Goal: Task Accomplishment & Management: Use online tool/utility

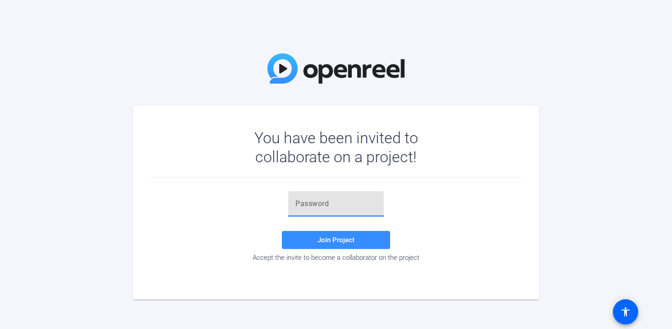
click at [346, 205] on input "text" at bounding box center [336, 203] width 81 height 11
paste input "hsm4d@"
type input "hsm4d@"
click at [322, 236] on span "Join Project" at bounding box center [336, 240] width 37 height 8
click at [314, 195] on div "hsm4d@" at bounding box center [336, 203] width 81 height 25
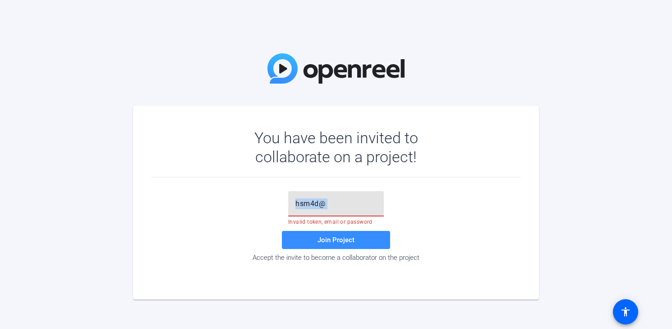
click at [314, 195] on div "hsm4d@" at bounding box center [336, 203] width 81 height 25
click at [316, 200] on input "hsm4d@" at bounding box center [336, 203] width 81 height 11
paste input "hsm4d@"
type input "hsm4d@"
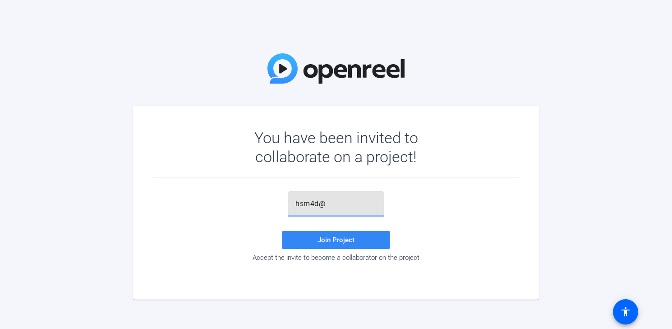
click at [330, 245] on span at bounding box center [336, 240] width 108 height 22
click at [341, 203] on input "text" at bounding box center [336, 203] width 81 height 11
paste input "_]FR=-"
type input "_]FR=-"
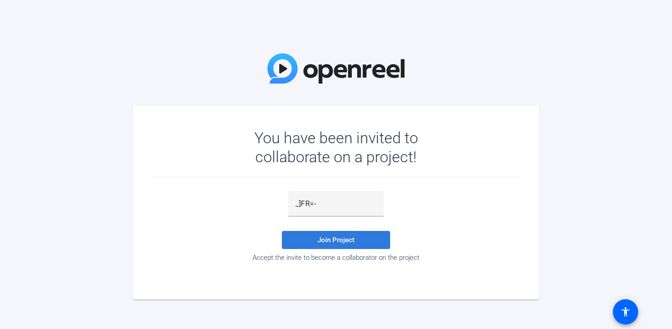
click at [343, 245] on span at bounding box center [336, 240] width 108 height 22
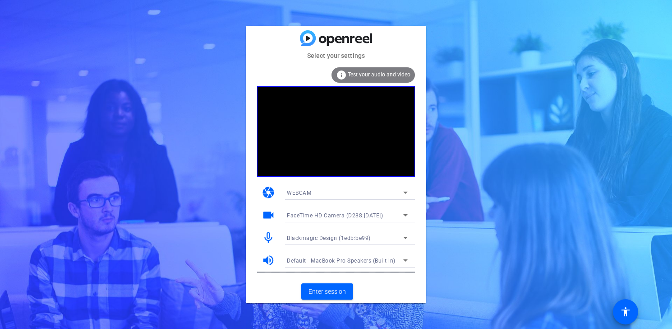
click at [309, 190] on span "WEBCAM" at bounding box center [299, 193] width 24 height 6
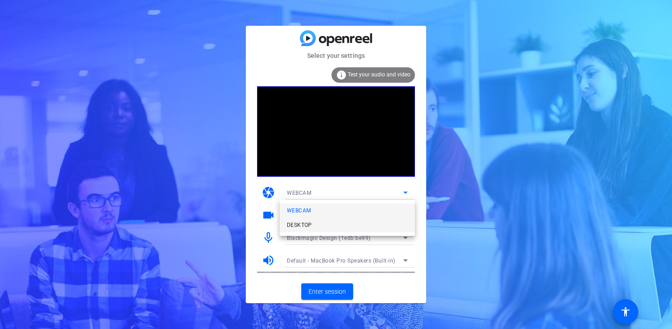
click at [313, 223] on mat-option "DESKTOP" at bounding box center [347, 225] width 135 height 14
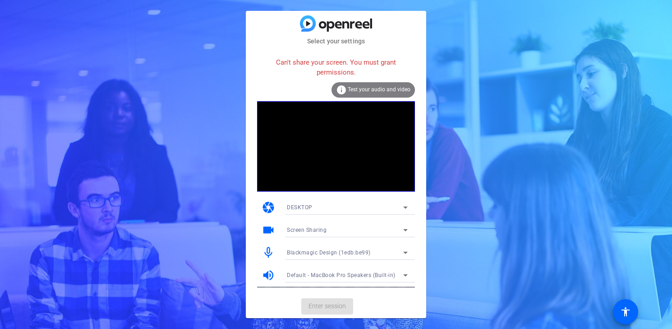
click at [297, 201] on mat-select "DESKTOP" at bounding box center [347, 206] width 121 height 11
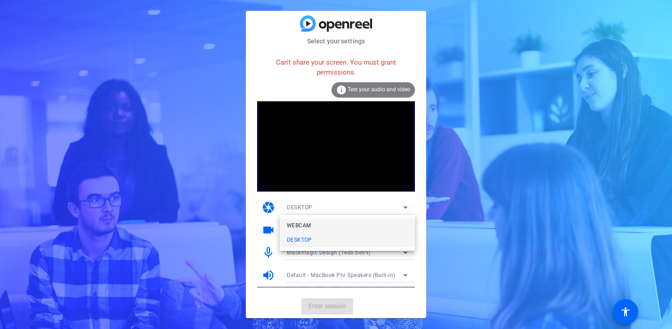
click at [305, 225] on span "WEBCAM" at bounding box center [299, 225] width 24 height 11
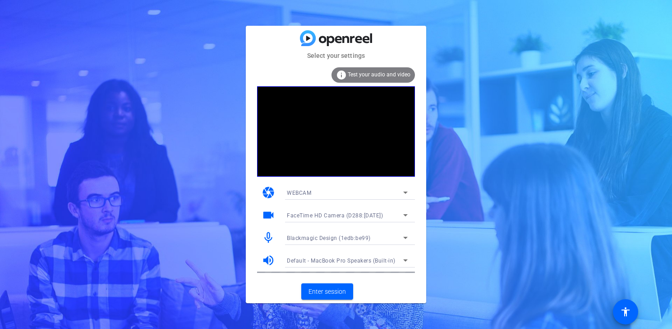
click at [333, 190] on div "WEBCAM" at bounding box center [345, 192] width 116 height 11
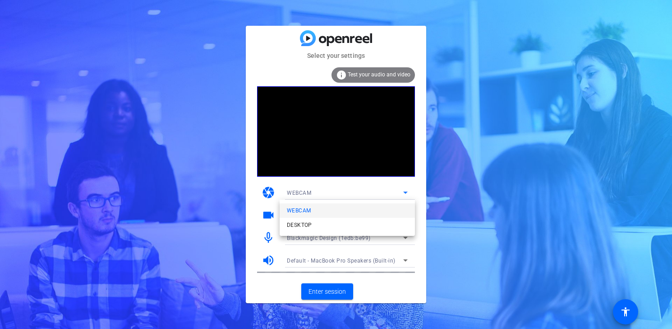
click at [240, 192] on div at bounding box center [336, 164] width 672 height 329
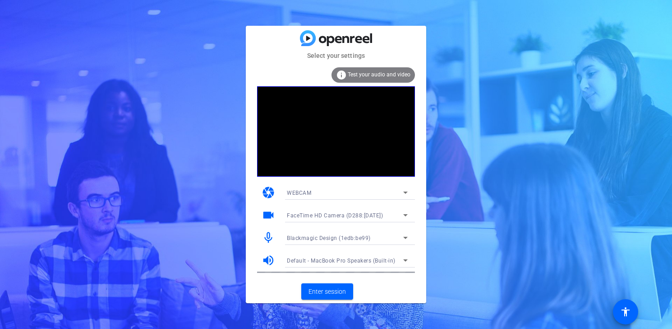
click at [320, 214] on span "FaceTime HD Camera (D288:[DATE])" at bounding box center [335, 215] width 96 height 6
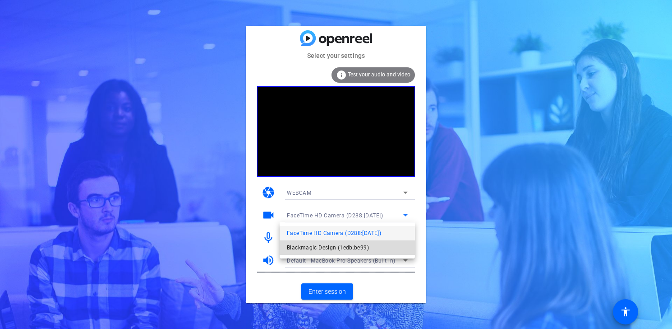
click at [311, 250] on span "Blackmagic Design (1edb:be99)" at bounding box center [328, 247] width 82 height 11
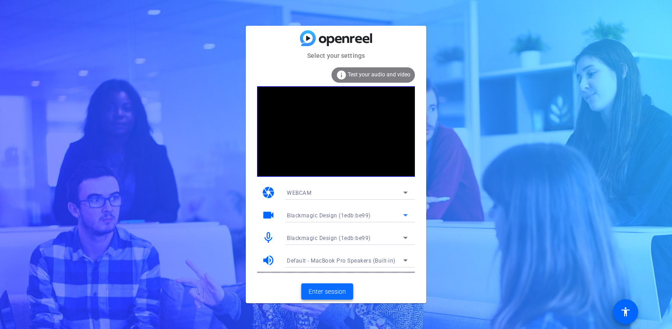
click at [322, 294] on span "Enter session" at bounding box center [327, 291] width 37 height 9
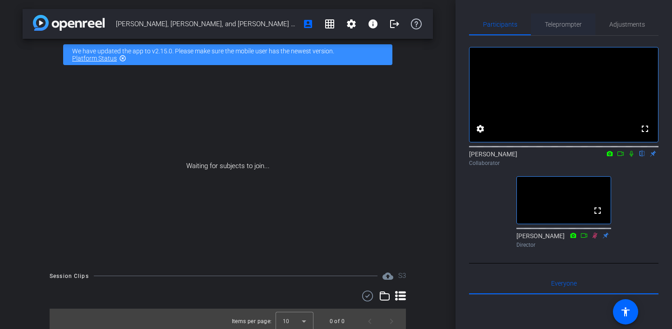
click at [563, 24] on span "Teleprompter" at bounding box center [563, 24] width 37 height 6
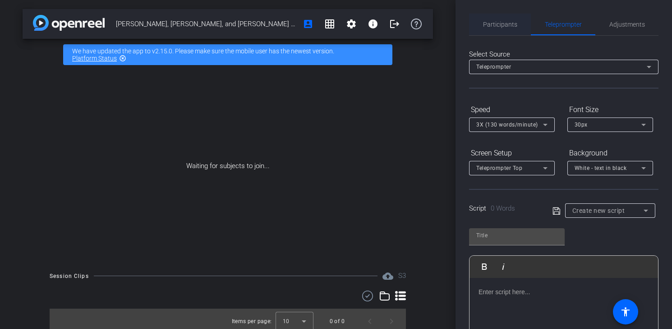
click at [499, 27] on span "Participants" at bounding box center [500, 24] width 34 height 6
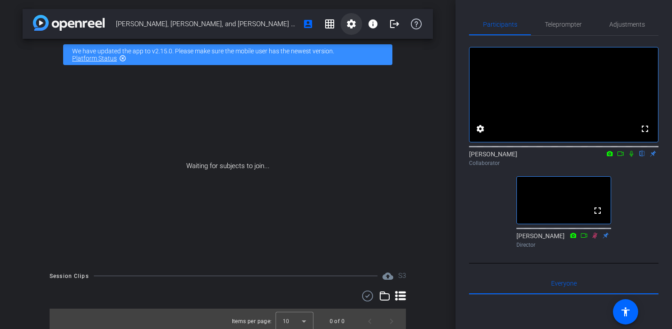
click at [352, 26] on mat-icon "settings" at bounding box center [351, 24] width 11 height 11
click at [331, 23] on div at bounding box center [336, 164] width 672 height 329
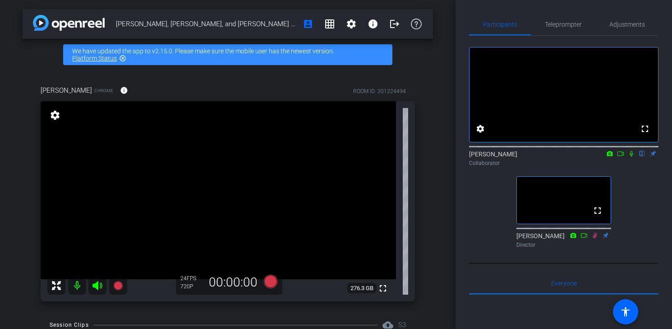
click at [56, 119] on mat-icon "settings" at bounding box center [55, 115] width 13 height 11
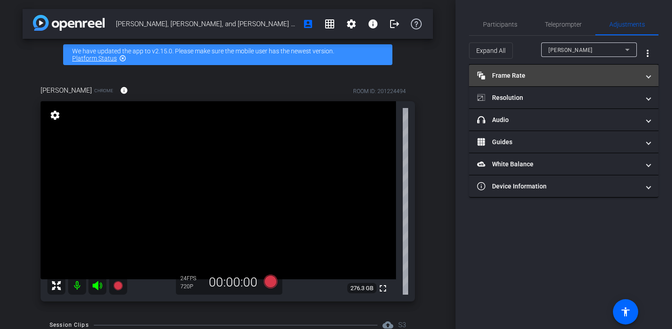
click at [485, 79] on icon "Frame Rate" at bounding box center [481, 75] width 8 height 8
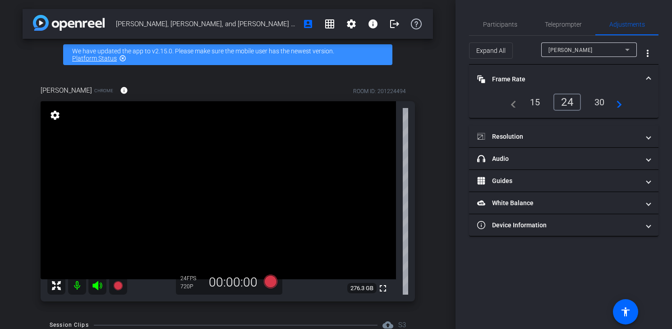
click at [599, 100] on div "30" at bounding box center [600, 101] width 24 height 15
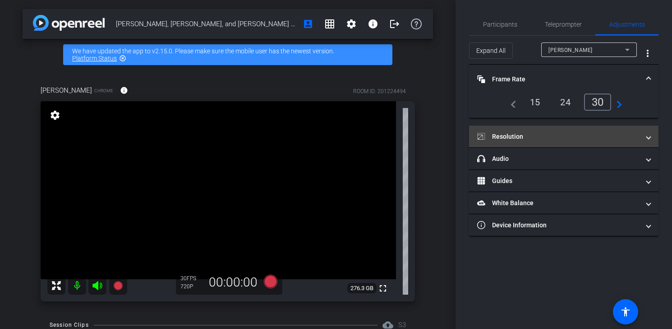
click at [577, 142] on mat-expansion-panel-header "Resolution" at bounding box center [564, 136] width 190 height 22
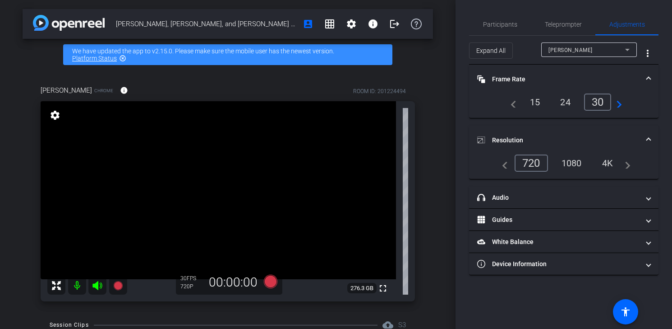
click at [608, 161] on div "4K" at bounding box center [608, 162] width 25 height 15
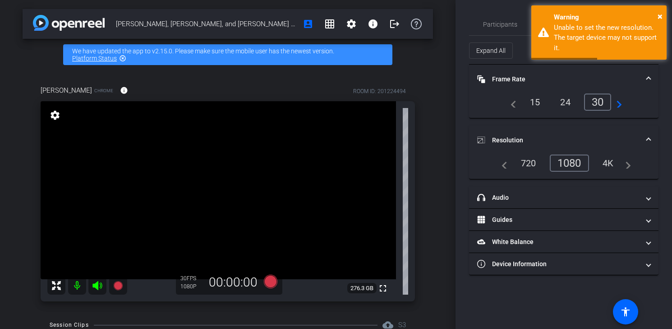
click at [571, 165] on div "1080" at bounding box center [569, 162] width 39 height 17
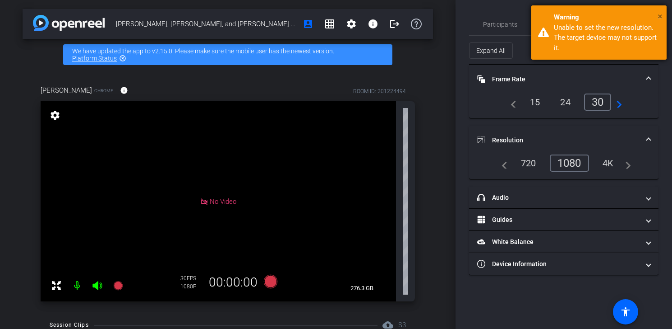
click at [661, 16] on span "×" at bounding box center [660, 16] width 5 height 11
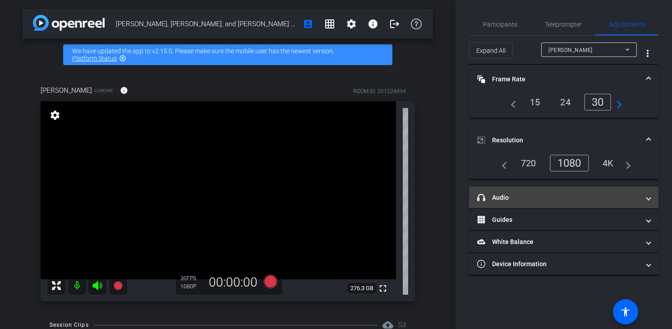
click at [560, 197] on mat-panel-title "headphone icon Audio" at bounding box center [558, 197] width 162 height 9
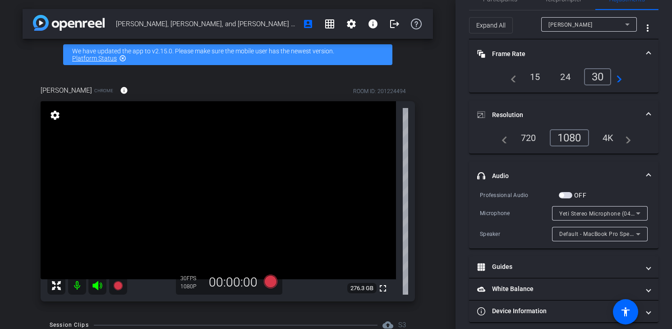
scroll to position [32, 0]
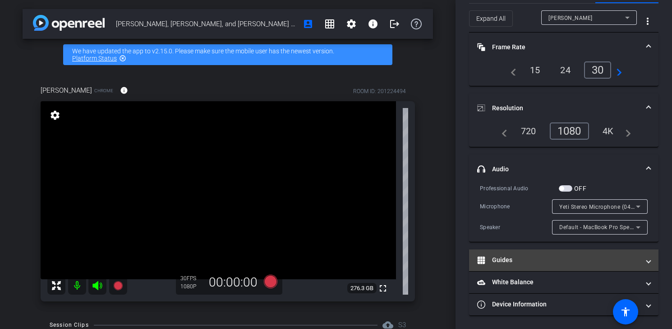
click at [514, 257] on mat-panel-title "Guides" at bounding box center [558, 259] width 162 height 9
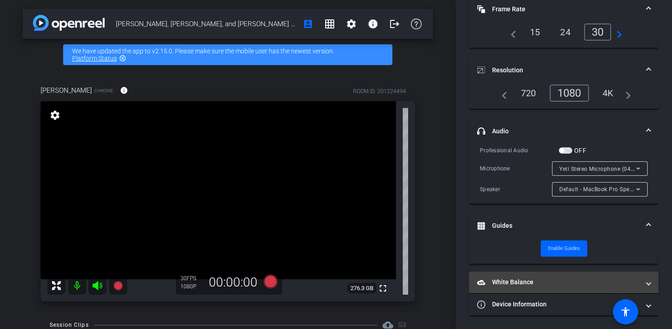
scroll to position [0, 0]
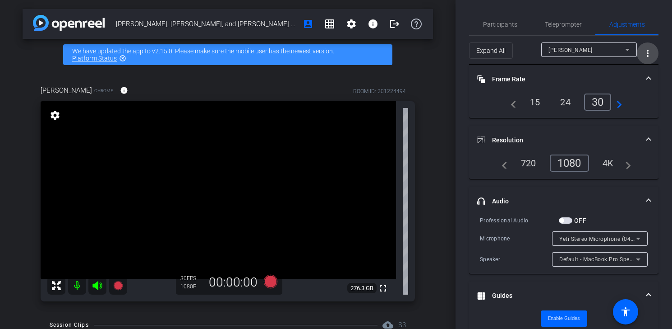
click at [650, 56] on mat-icon "more_vert" at bounding box center [648, 53] width 11 height 11
click at [564, 25] on div at bounding box center [336, 164] width 672 height 329
click at [555, 24] on span "Teleprompter" at bounding box center [563, 24] width 37 height 6
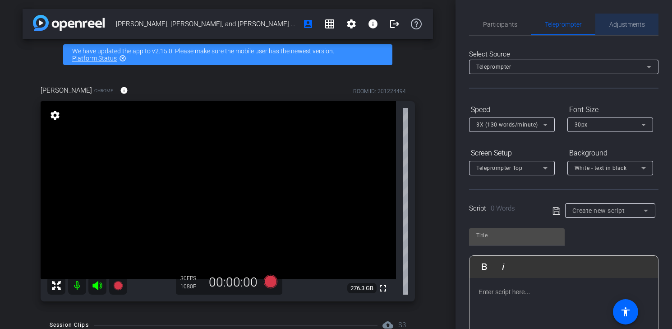
click at [624, 26] on span "Adjustments" at bounding box center [628, 24] width 36 height 6
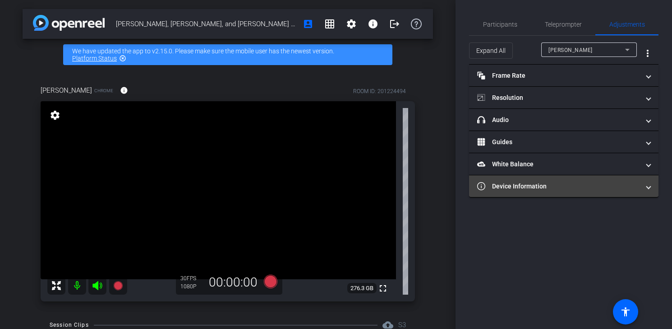
click at [528, 182] on mat-panel-title "Device Information" at bounding box center [558, 185] width 162 height 9
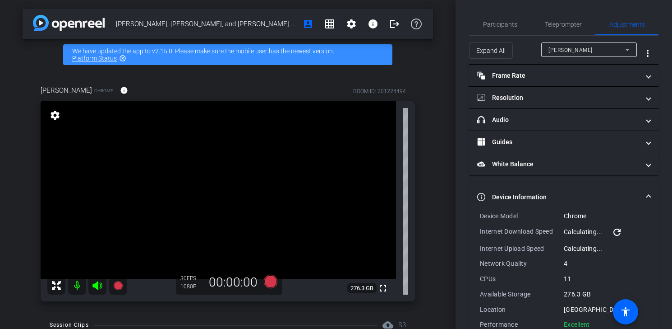
scroll to position [21, 0]
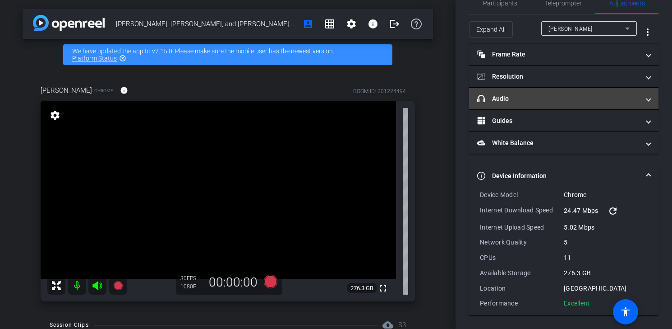
click at [524, 102] on mat-panel-title "headphone icon Audio" at bounding box center [558, 98] width 162 height 9
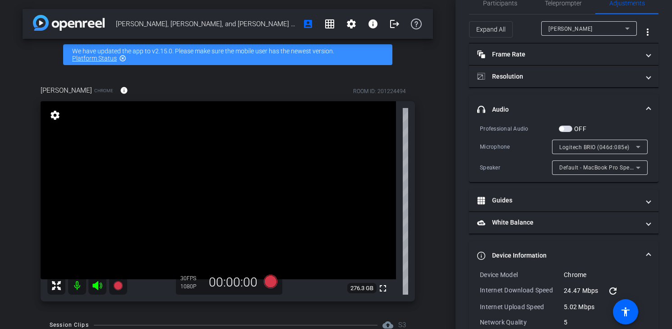
click at [593, 145] on span "Logitech BRIO (046d:085e)" at bounding box center [595, 147] width 70 height 6
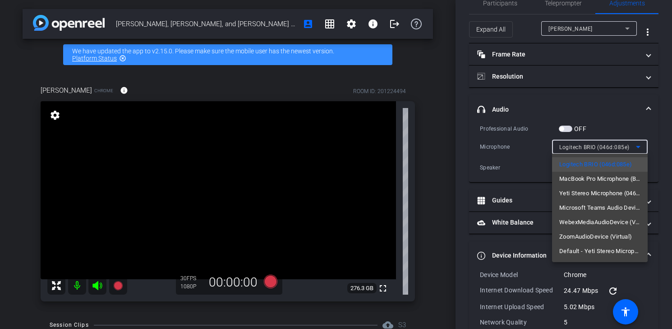
click at [591, 190] on span "Yeti Stereo Microphone (046d:0ab7)" at bounding box center [600, 193] width 81 height 11
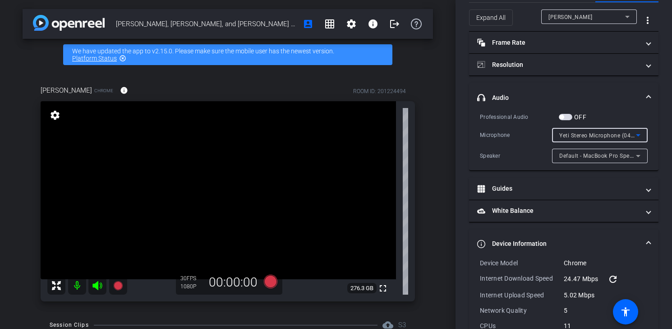
scroll to position [0, 0]
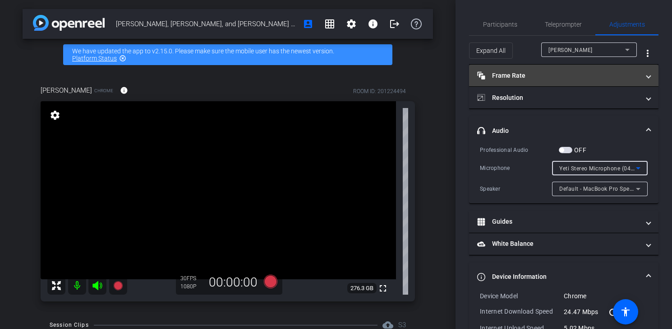
click at [536, 78] on mat-panel-title "Frame Rate Frame Rate" at bounding box center [558, 75] width 162 height 9
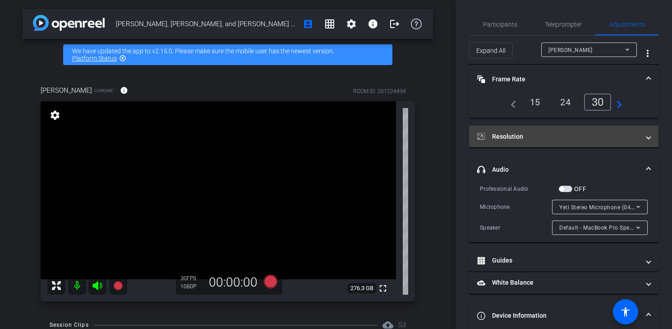
click at [545, 139] on mat-panel-title "Resolution" at bounding box center [558, 136] width 162 height 9
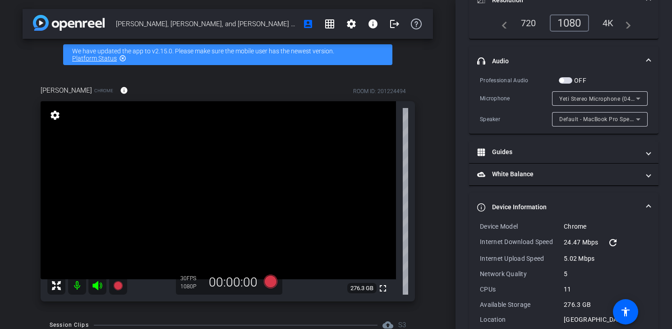
scroll to position [171, 0]
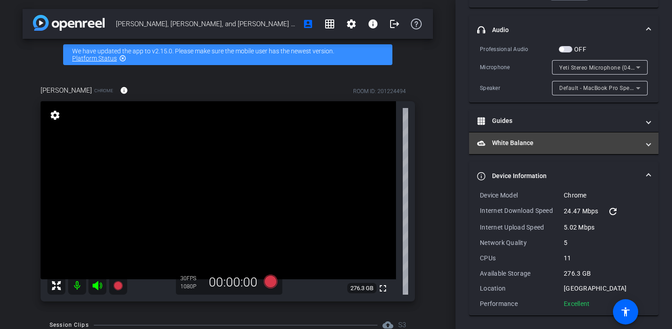
click at [528, 140] on mat-panel-title "White Balance White Balance" at bounding box center [558, 142] width 162 height 9
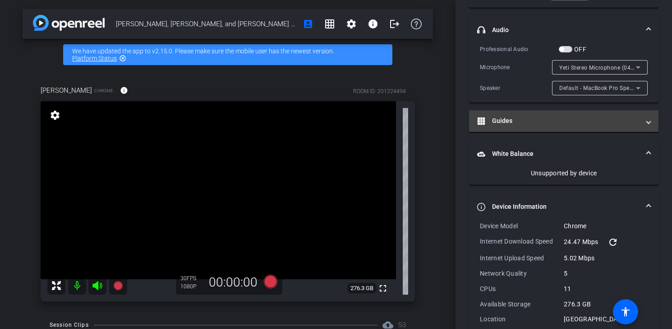
click at [528, 119] on mat-panel-title "Guides" at bounding box center [558, 120] width 162 height 9
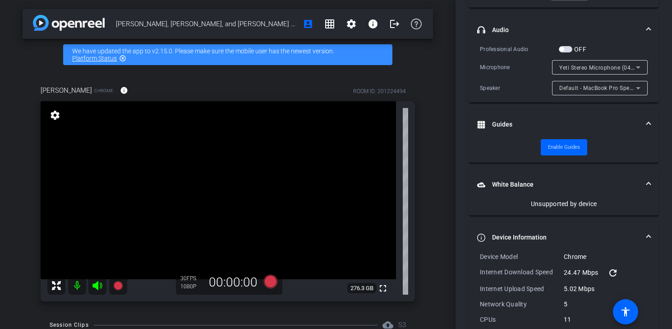
click at [528, 120] on mat-panel-title "Guides" at bounding box center [558, 124] width 162 height 9
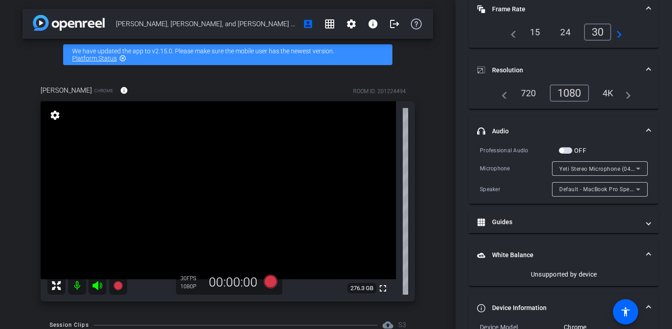
scroll to position [0, 0]
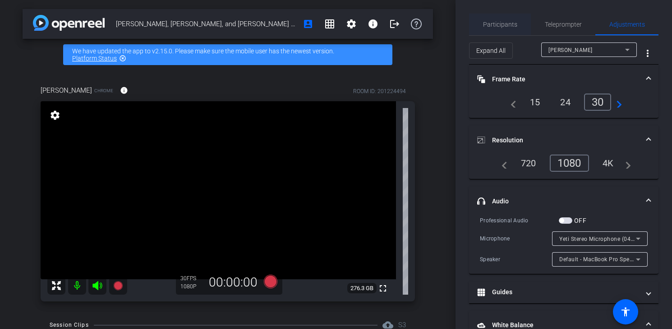
click at [500, 21] on span "Participants" at bounding box center [500, 24] width 34 height 6
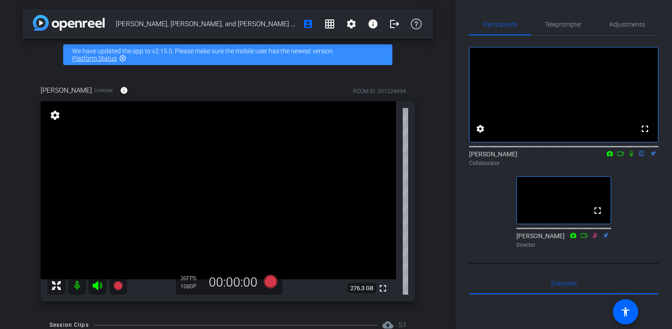
click at [122, 56] on mat-icon "highlight_off" at bounding box center [122, 58] width 7 height 7
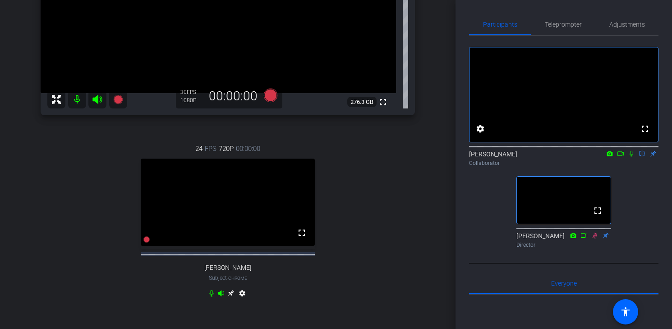
scroll to position [231, 0]
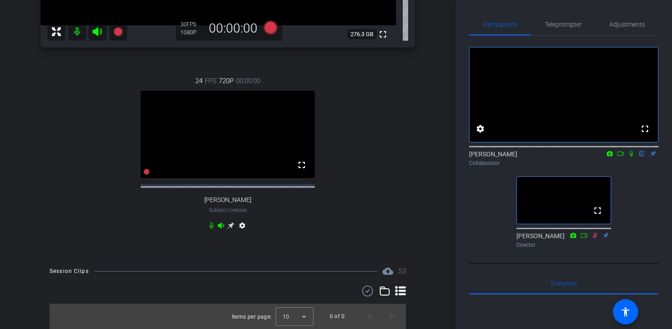
click at [241, 228] on mat-icon "settings" at bounding box center [242, 227] width 11 height 11
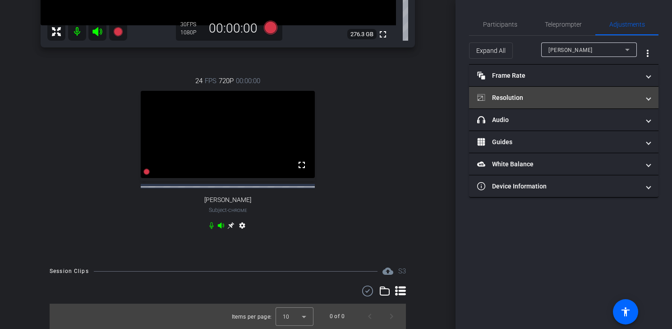
click at [602, 95] on mat-panel-title "Resolution" at bounding box center [558, 97] width 162 height 9
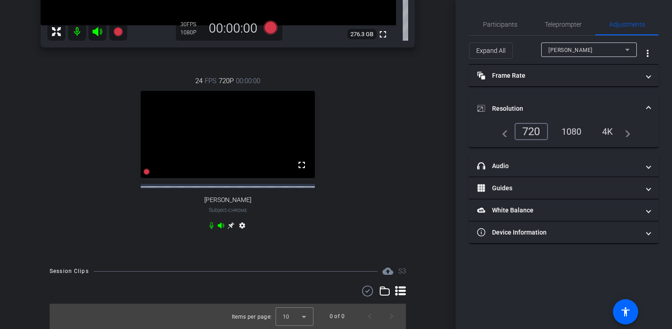
click at [570, 132] on div "1080" at bounding box center [572, 131] width 34 height 15
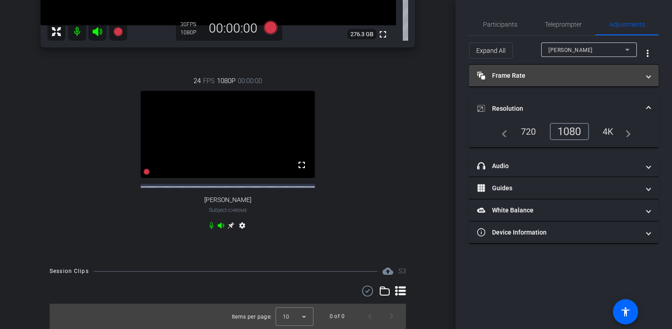
click at [565, 79] on mat-panel-title "Frame Rate Frame Rate" at bounding box center [558, 75] width 162 height 9
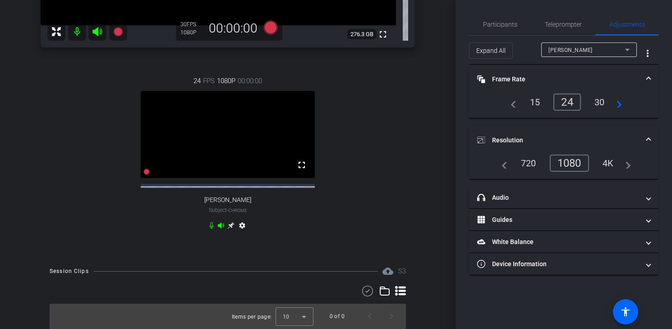
click at [601, 101] on div "30" at bounding box center [600, 101] width 24 height 15
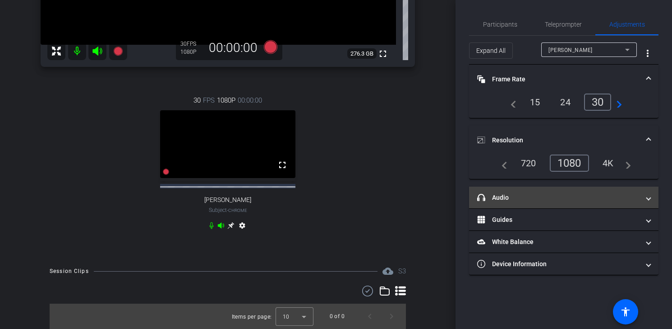
scroll to position [203, 0]
click at [518, 198] on mat-panel-title "headphone icon Audio" at bounding box center [558, 197] width 162 height 9
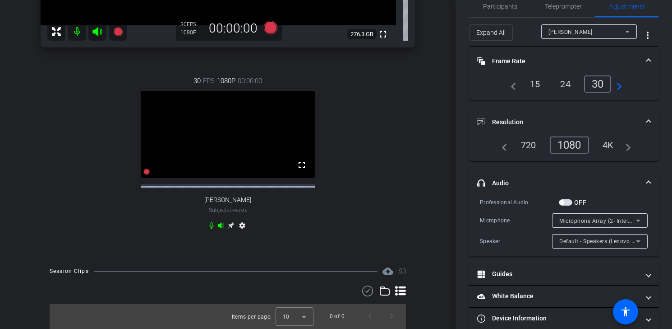
scroll to position [32, 0]
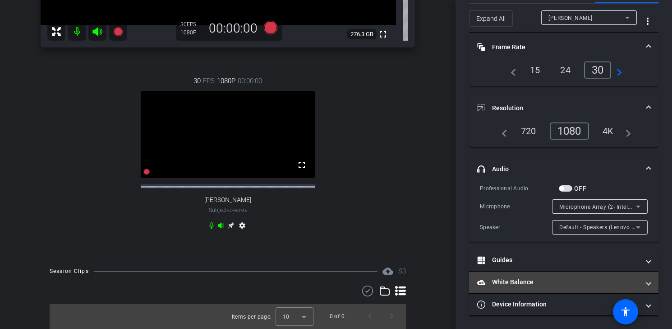
click at [516, 285] on mat-panel-title "White Balance White Balance" at bounding box center [558, 281] width 162 height 9
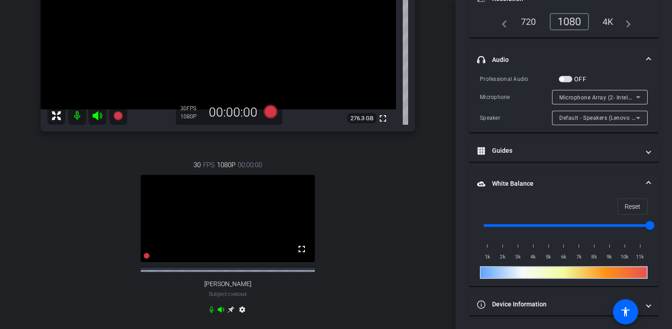
scroll to position [150, 0]
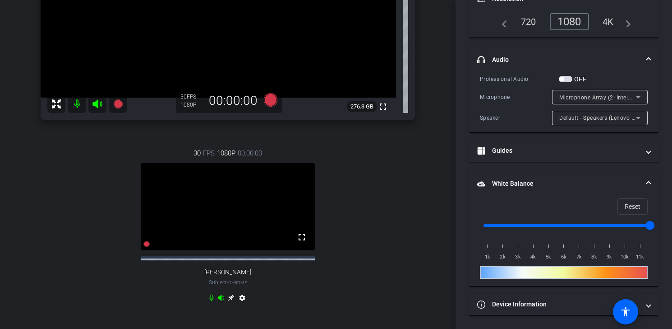
click at [230, 301] on icon at bounding box center [230, 297] width 7 height 7
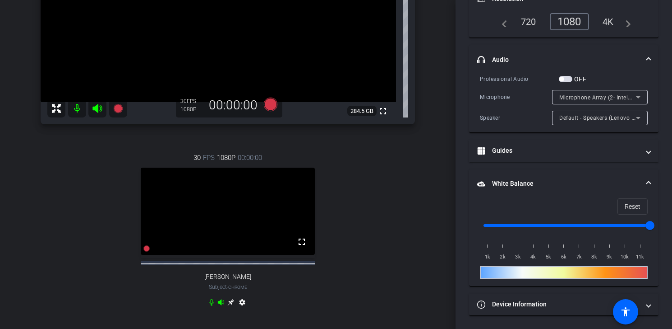
click at [230, 306] on icon at bounding box center [230, 301] width 7 height 7
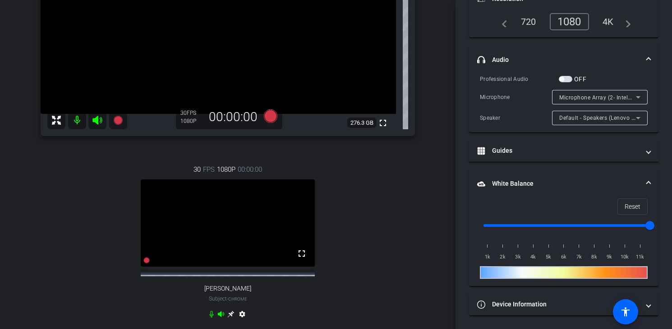
scroll to position [143, 0]
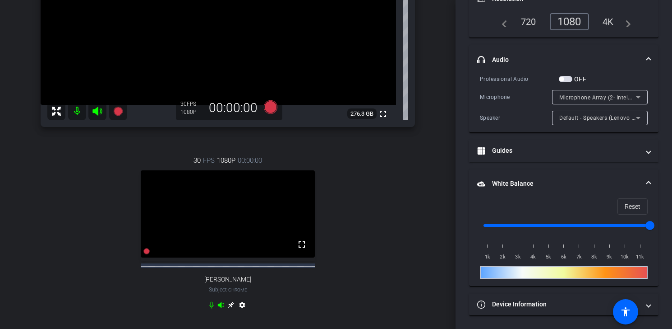
click at [242, 312] on mat-icon "settings" at bounding box center [242, 306] width 11 height 11
click at [230, 308] on icon at bounding box center [230, 304] width 7 height 7
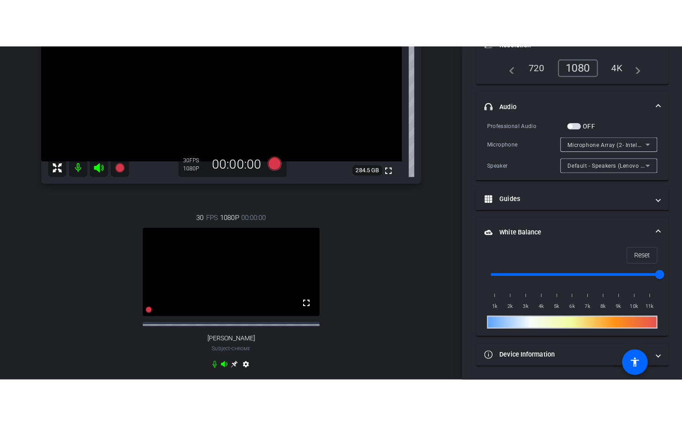
scroll to position [142, 0]
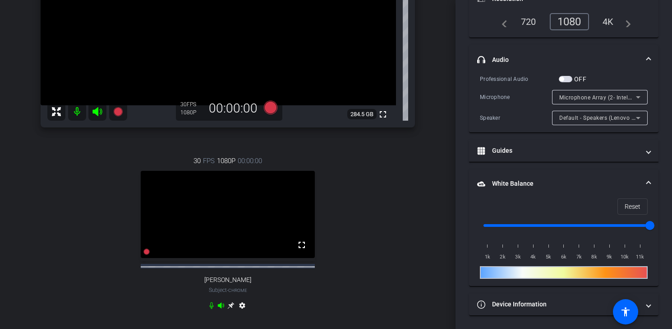
click at [53, 116] on icon at bounding box center [56, 111] width 9 height 9
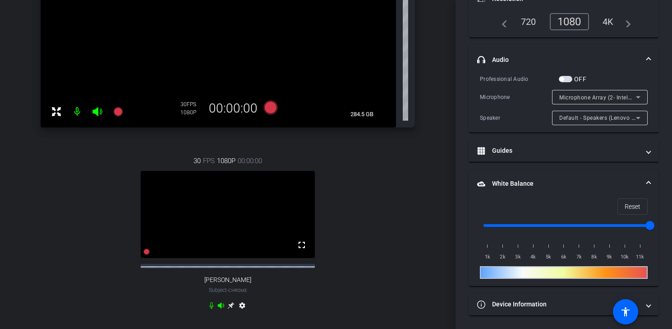
click at [55, 109] on icon at bounding box center [56, 111] width 11 height 11
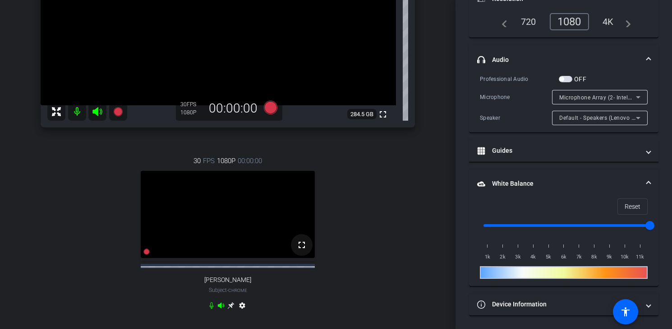
click at [301, 250] on mat-icon "fullscreen" at bounding box center [302, 244] width 11 height 11
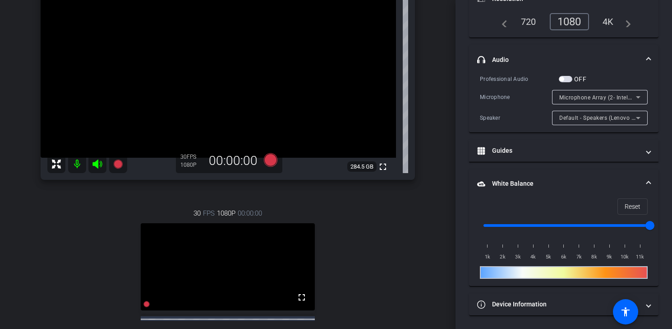
scroll to position [146, 0]
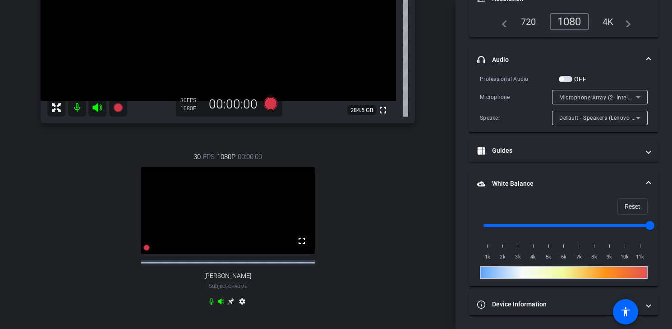
click at [232, 305] on icon at bounding box center [230, 301] width 7 height 7
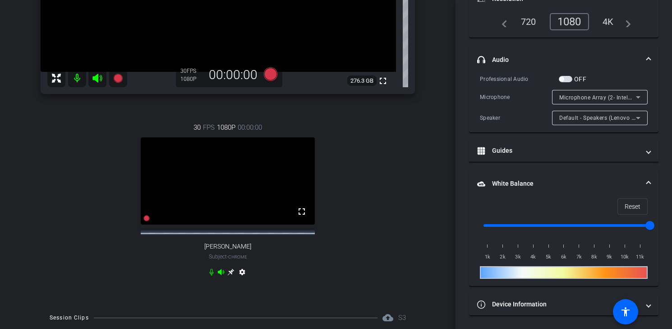
scroll to position [177, 0]
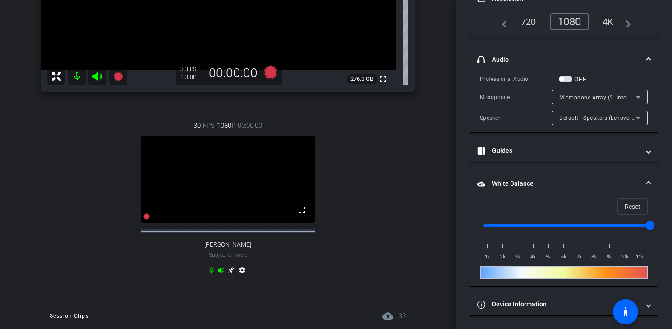
click at [232, 273] on icon at bounding box center [230, 269] width 7 height 7
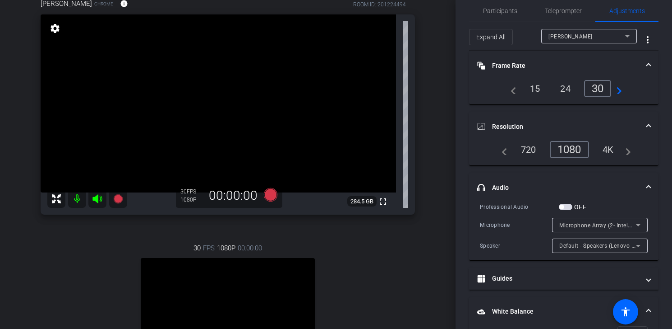
scroll to position [16, 0]
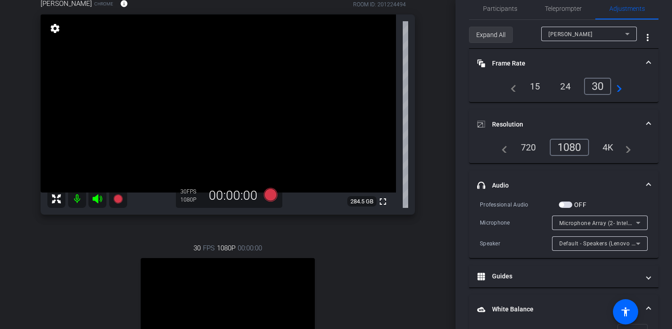
click at [489, 33] on span "Expand All" at bounding box center [491, 34] width 29 height 17
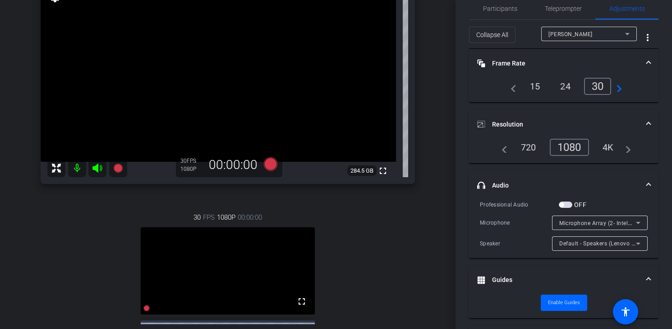
scroll to position [0, 0]
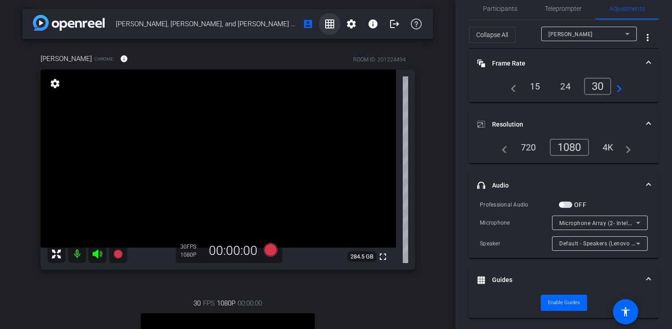
click at [328, 27] on mat-icon "grid_on" at bounding box center [329, 24] width 11 height 11
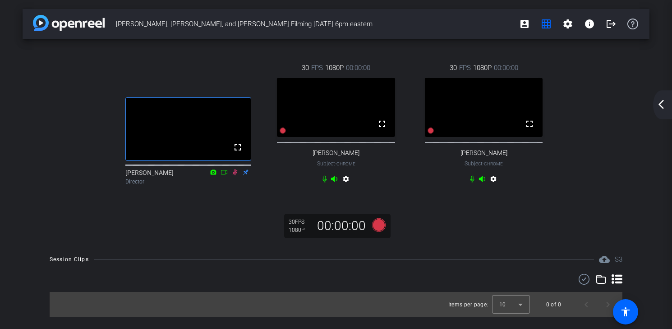
drag, startPoint x: 191, startPoint y: 138, endPoint x: 171, endPoint y: 275, distance: 138.7
drag, startPoint x: 194, startPoint y: 122, endPoint x: 100, endPoint y: 150, distance: 97.4
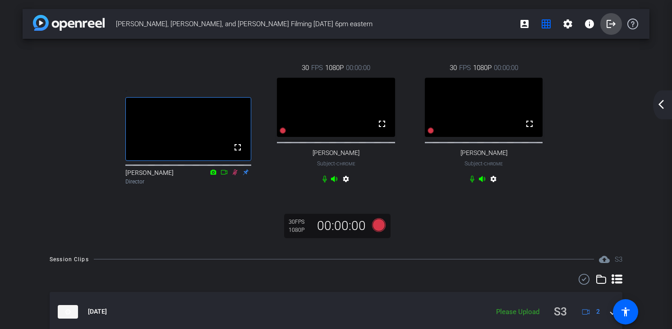
click at [607, 24] on mat-icon "logout" at bounding box center [611, 24] width 11 height 11
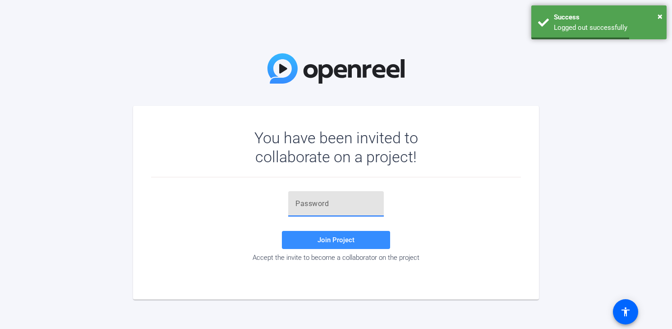
click at [319, 204] on input "text" at bounding box center [336, 203] width 81 height 11
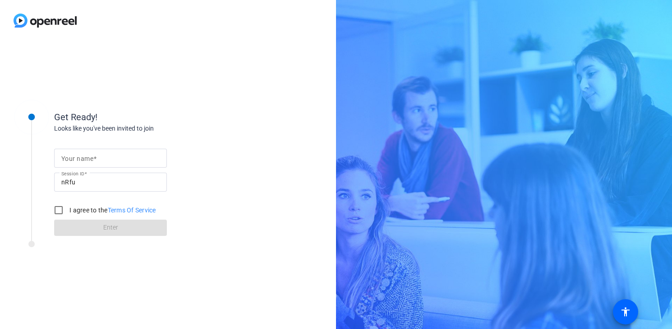
click at [98, 156] on input "Your name" at bounding box center [110, 158] width 98 height 11
type input "[PERSON_NAME]"
click at [61, 209] on input "I agree to the Terms Of Service" at bounding box center [59, 210] width 18 height 18
checkbox input "true"
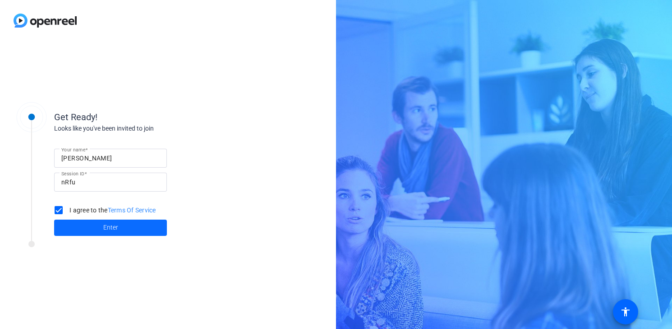
click at [97, 232] on span at bounding box center [110, 228] width 113 height 22
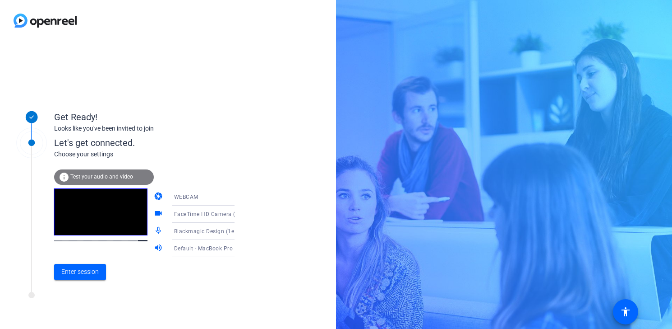
click at [212, 215] on span "FaceTime HD Camera (D288:[DATE])" at bounding box center [222, 213] width 96 height 7
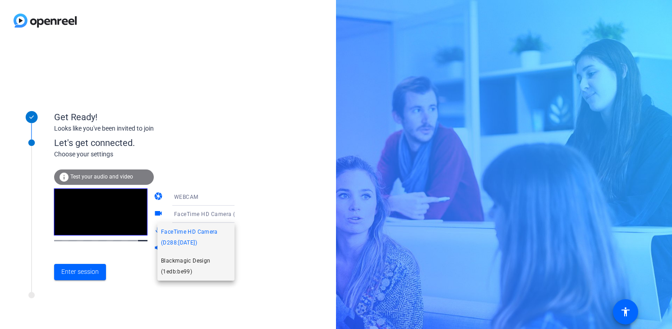
click at [181, 270] on span "Blackmagic Design (1edb:be99)" at bounding box center [196, 266] width 70 height 22
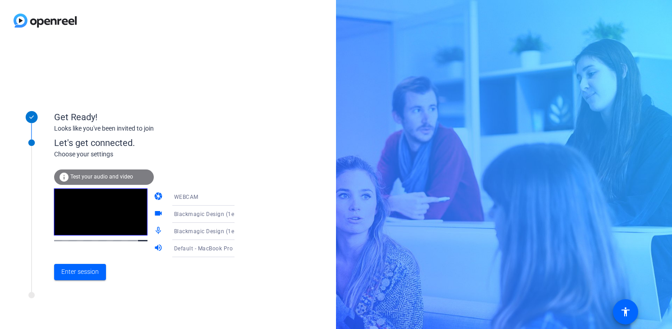
click at [182, 234] on span "Blackmagic Design (1edb:be99)" at bounding box center [216, 230] width 84 height 7
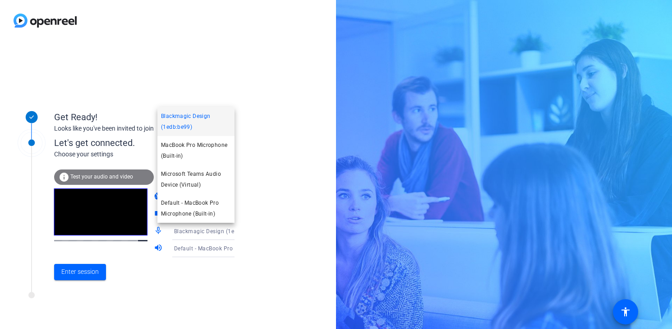
click at [272, 247] on div at bounding box center [336, 164] width 672 height 329
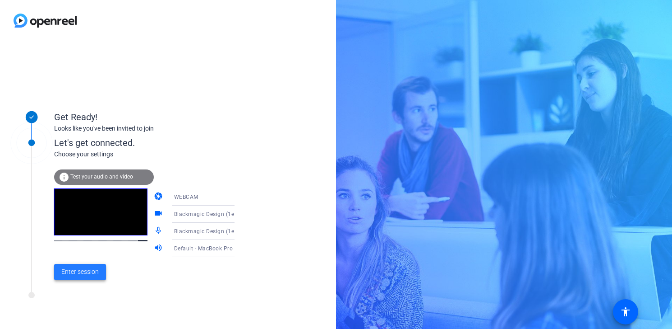
click at [76, 270] on span "Enter session" at bounding box center [79, 271] width 37 height 9
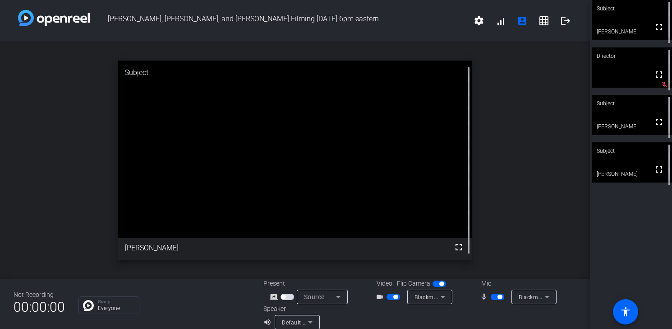
scroll to position [10, 0]
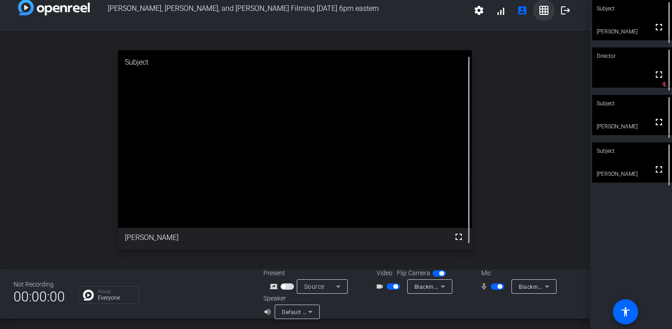
click at [542, 8] on mat-icon "grid_on" at bounding box center [544, 10] width 11 height 11
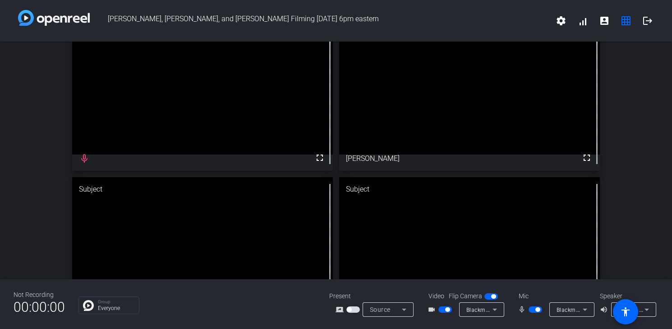
scroll to position [54, 0]
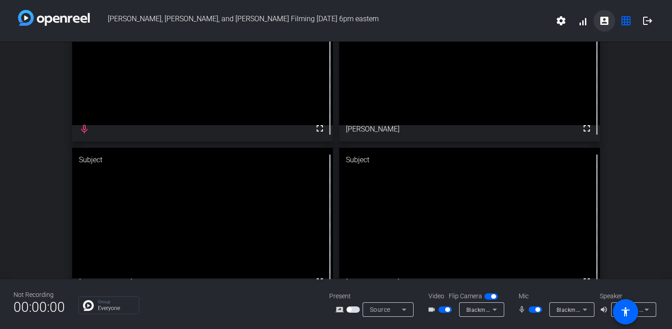
click at [606, 24] on mat-icon "account_box" at bounding box center [604, 20] width 11 height 11
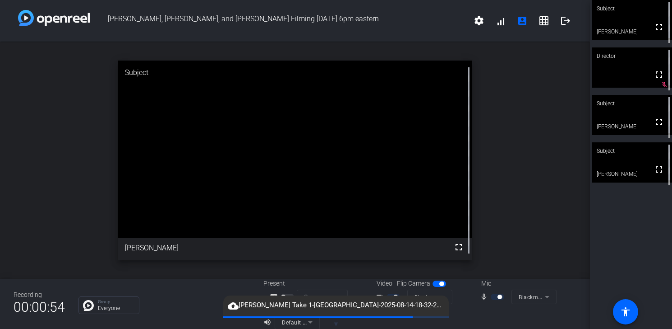
scroll to position [0, 0]
